Goal: Task Accomplishment & Management: Use online tool/utility

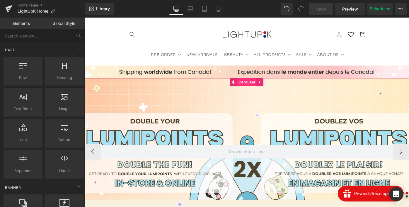
click at [258, 91] on span "Carousel" at bounding box center [261, 88] width 21 height 9
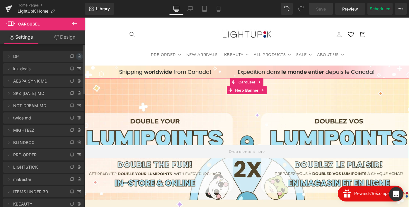
click at [77, 57] on icon at bounding box center [79, 56] width 5 height 5
click at [77, 57] on button "Delete" at bounding box center [73, 57] width 18 height 8
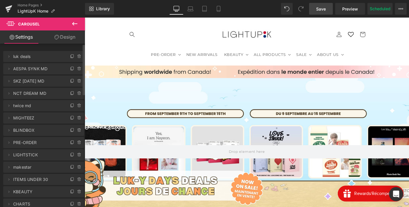
drag, startPoint x: 324, startPoint y: 8, endPoint x: 332, endPoint y: 8, distance: 8.5
click at [324, 8] on span "Save" at bounding box center [321, 9] width 10 height 6
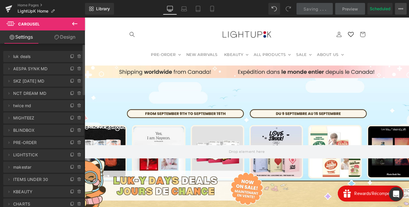
click at [399, 11] on icon at bounding box center [401, 8] width 5 height 5
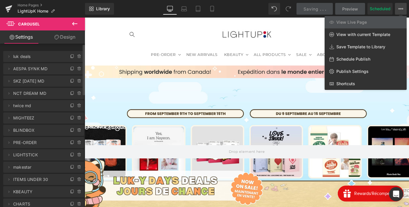
click at [363, 60] on span "Schedule Publish" at bounding box center [353, 59] width 34 height 5
select select
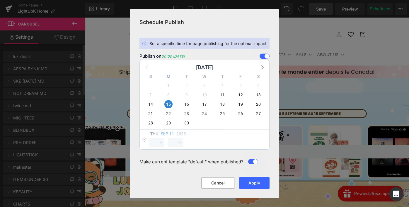
click at [266, 56] on span at bounding box center [265, 56] width 10 height 5
click at [0, 0] on input "checkbox" at bounding box center [0, 0] width 0 height 0
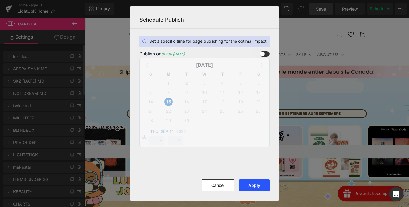
click at [257, 186] on button "Apply" at bounding box center [254, 186] width 30 height 12
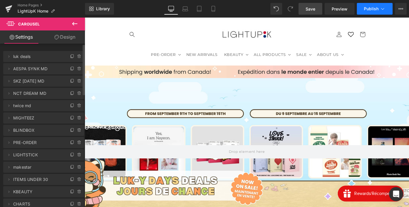
click at [371, 13] on button "Publish" at bounding box center [375, 9] width 36 height 12
click at [369, 10] on span "Publish" at bounding box center [371, 8] width 15 height 5
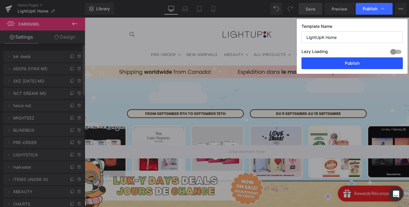
click at [329, 62] on button "Publish" at bounding box center [352, 63] width 101 height 12
